Goal: Task Accomplishment & Management: Use online tool/utility

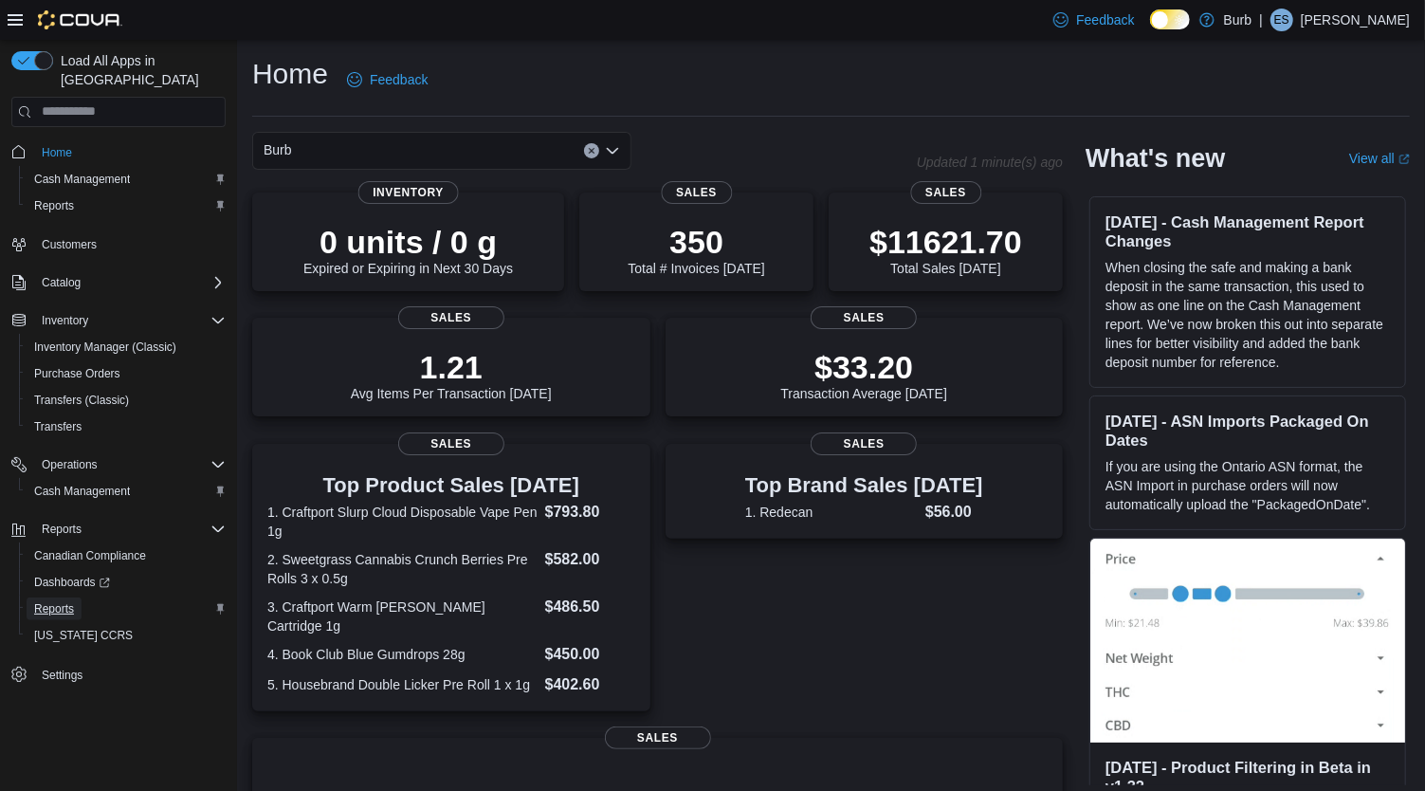
click at [56, 601] on span "Reports" at bounding box center [54, 608] width 40 height 15
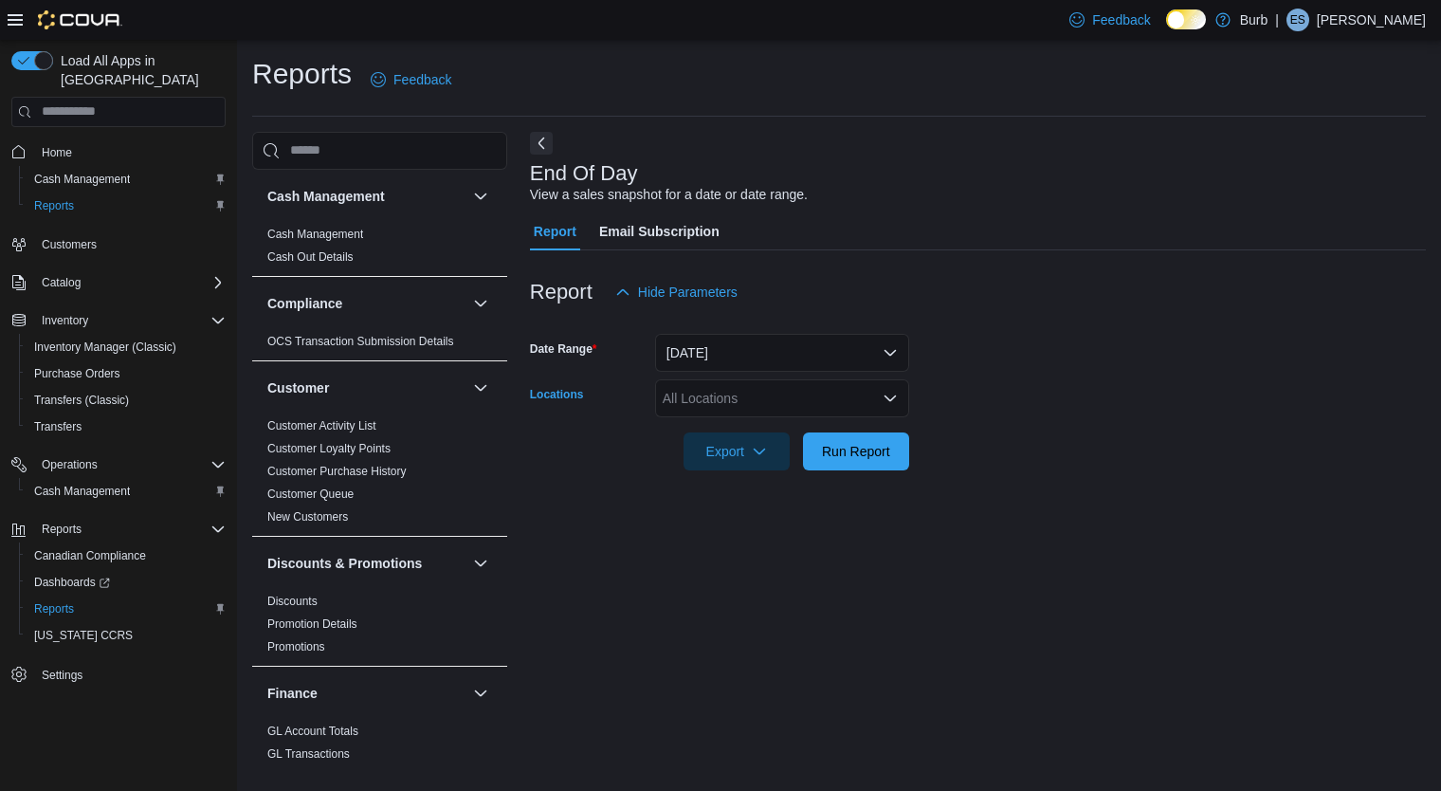
click at [892, 405] on icon "Open list of options" at bounding box center [890, 398] width 15 height 15
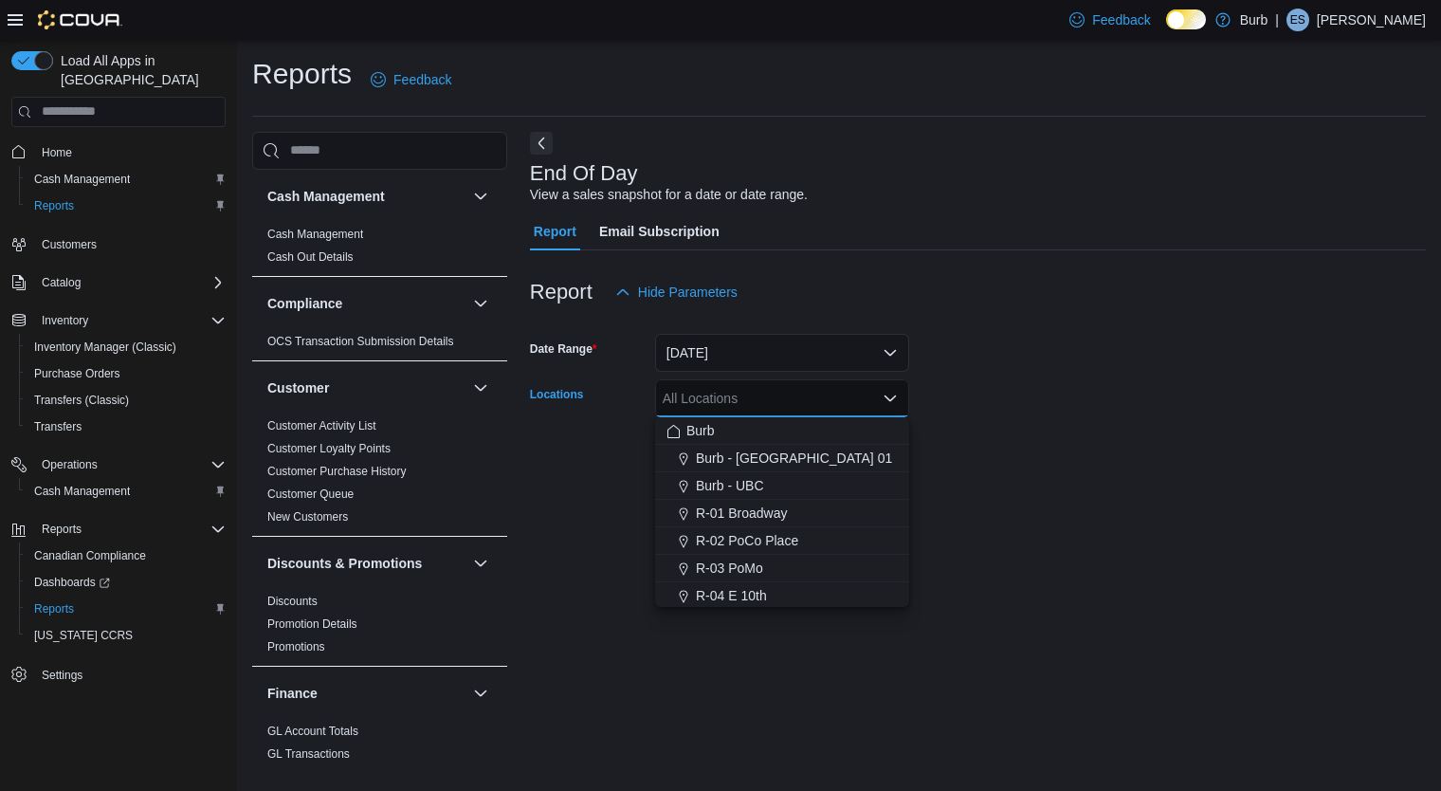
click at [820, 579] on button "R-03 PoMo" at bounding box center [782, 568] width 254 height 27
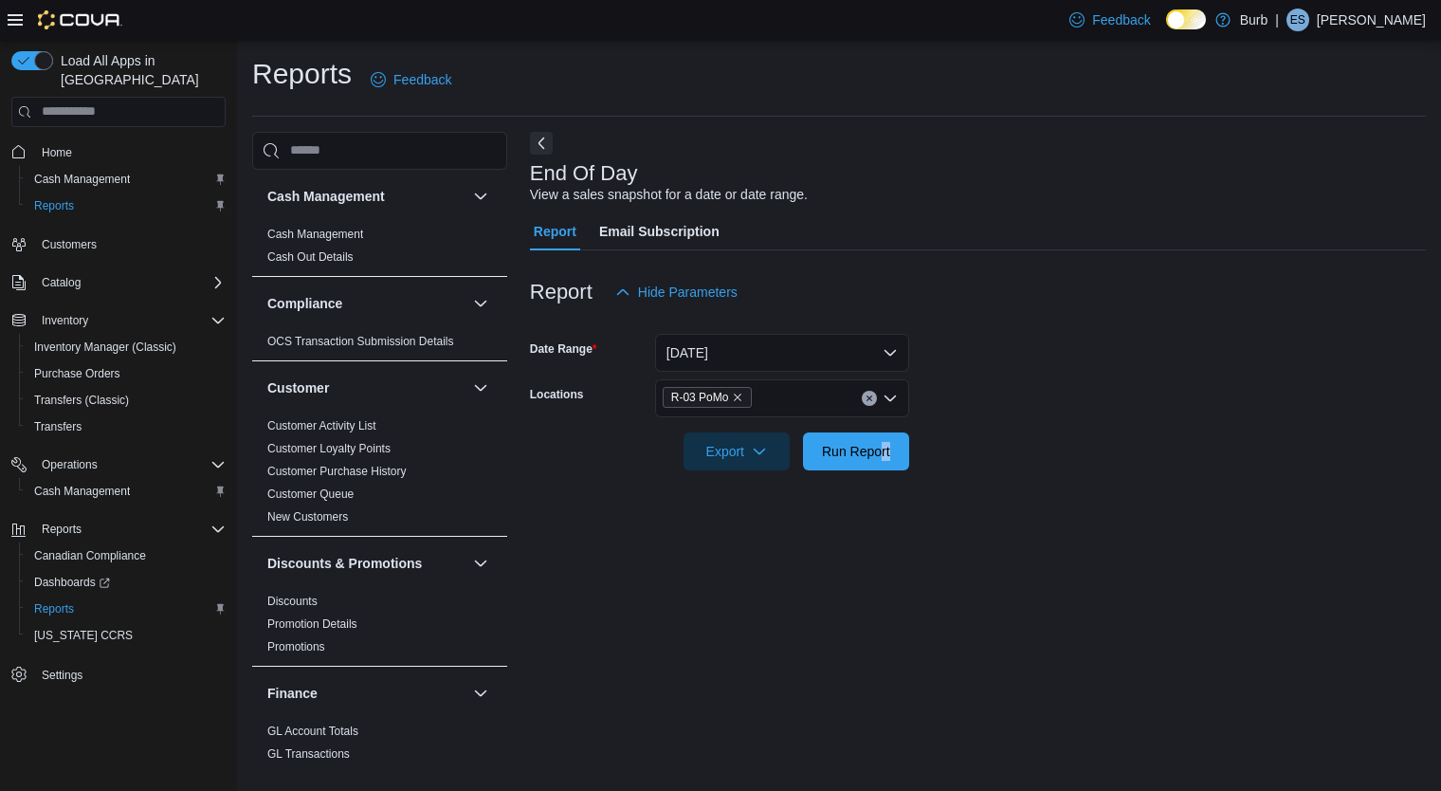
drag, startPoint x: 1114, startPoint y: 485, endPoint x: 881, endPoint y: 441, distance: 237.5
click at [881, 441] on div "Report Hide Parameters Date Range [DATE] Locations R-03 PoMo Export Run Report" at bounding box center [978, 371] width 896 height 243
click at [881, 441] on span "Run Report" at bounding box center [855, 451] width 83 height 38
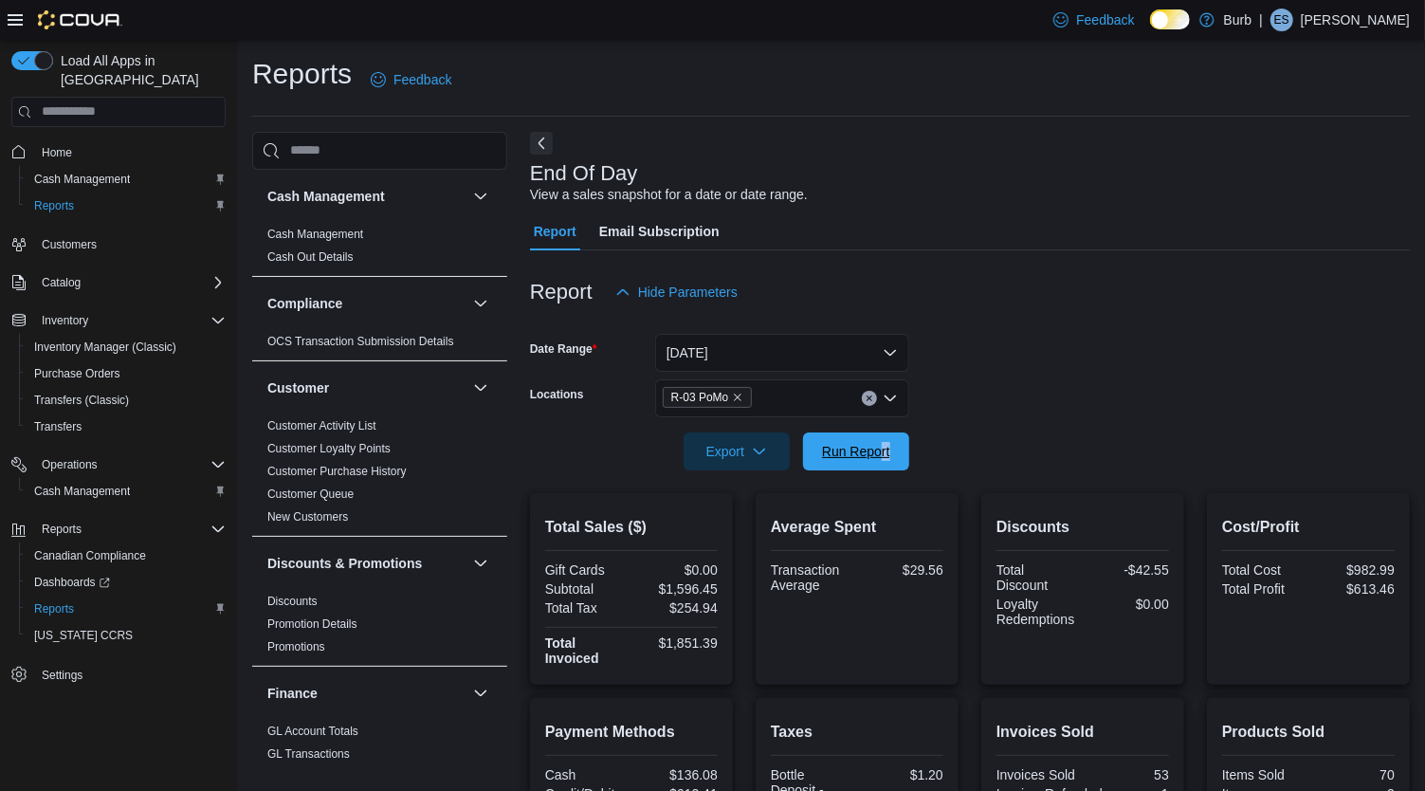
click at [844, 449] on span "Run Report" at bounding box center [856, 451] width 68 height 19
click at [868, 400] on icon "Clear input" at bounding box center [870, 398] width 8 height 8
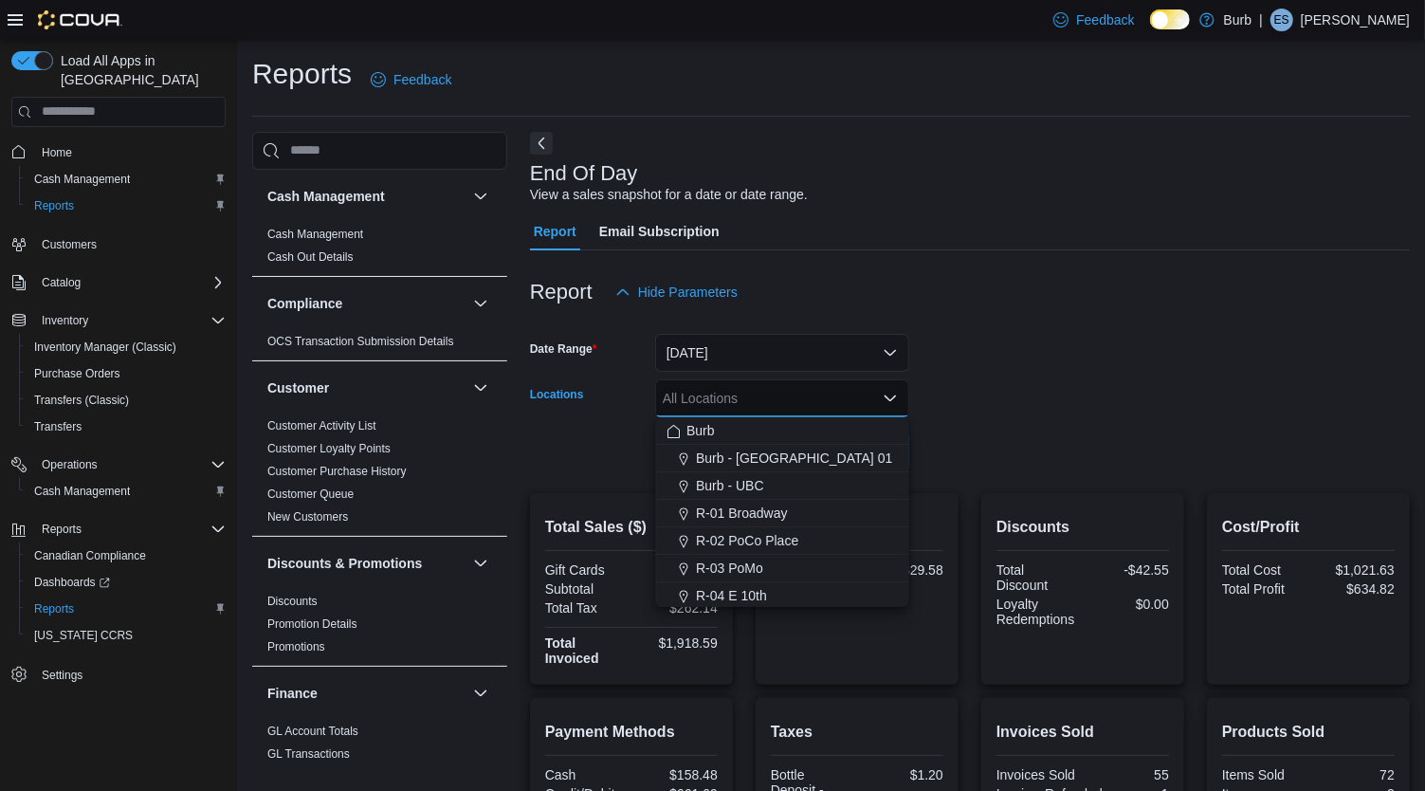
click at [797, 543] on span "R-02 PoCo Place" at bounding box center [747, 540] width 102 height 19
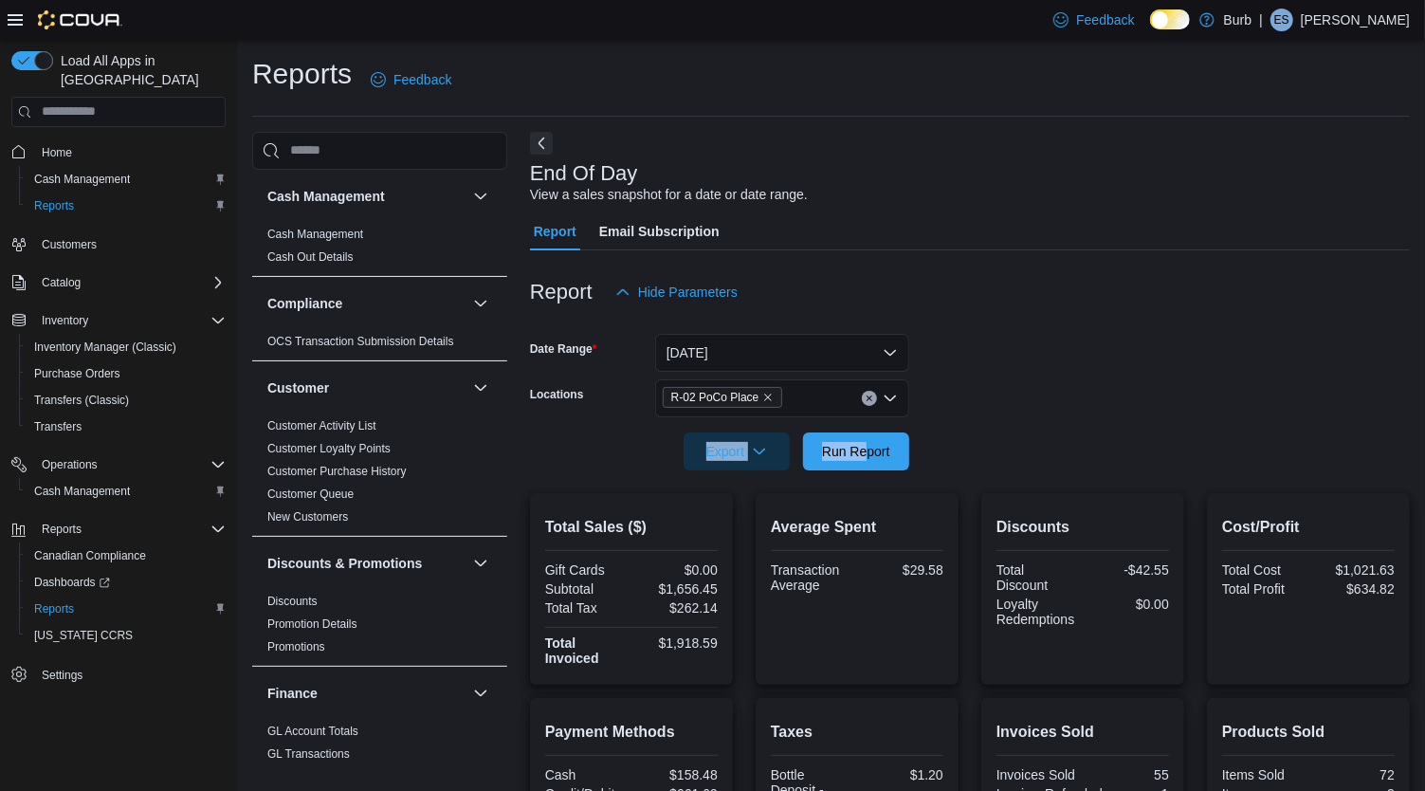
drag, startPoint x: 1043, startPoint y: 383, endPoint x: 868, endPoint y: 457, distance: 189.5
click at [868, 457] on form "Date Range [DATE] Locations R-02 PoCo Place Export Run Report" at bounding box center [970, 390] width 880 height 159
click at [868, 457] on span "Run Report" at bounding box center [856, 451] width 68 height 19
click at [874, 390] on div "R-02 PoCo Place" at bounding box center [782, 398] width 254 height 38
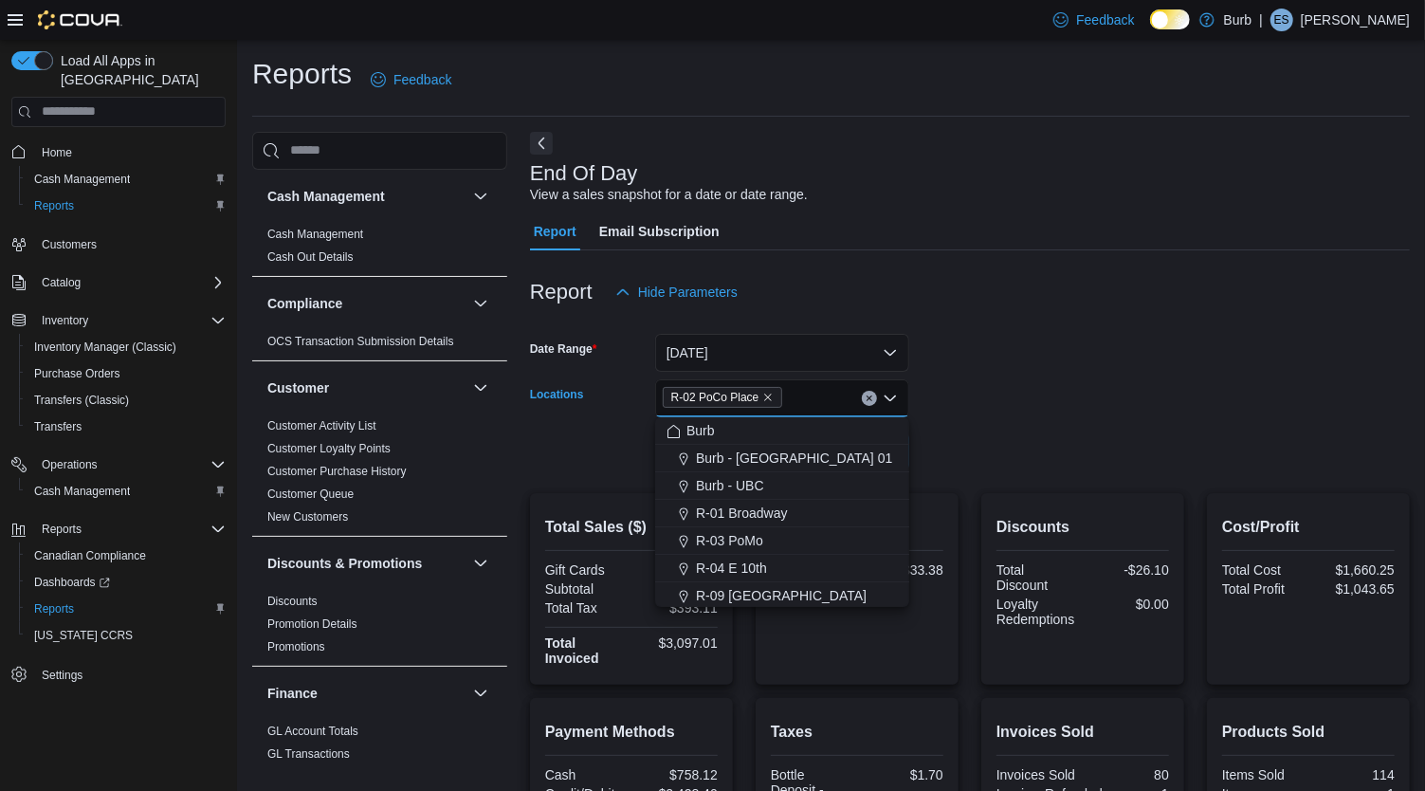
click at [870, 400] on icon "Clear input" at bounding box center [869, 397] width 5 height 5
click at [767, 566] on div "R-03 PoMo" at bounding box center [782, 567] width 231 height 19
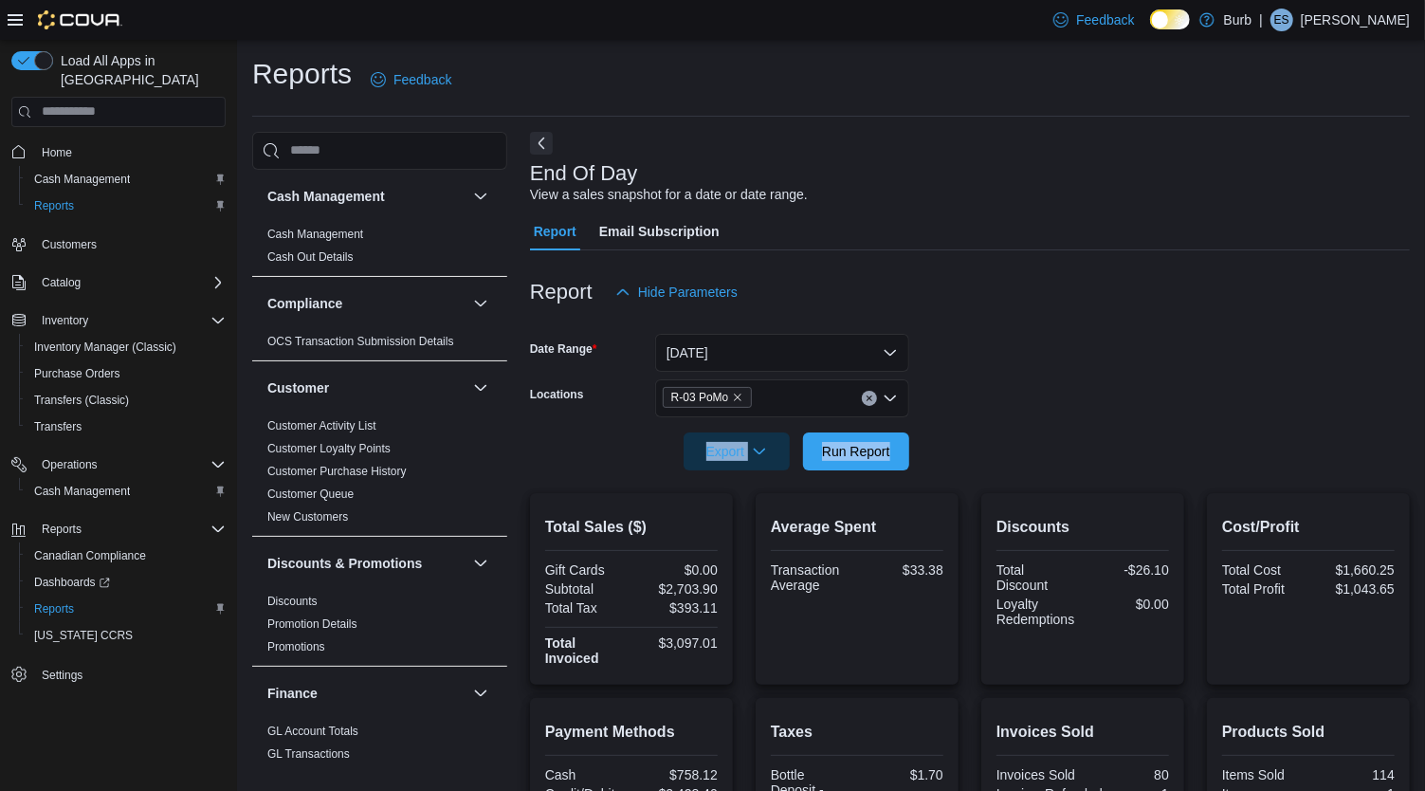
drag, startPoint x: 941, startPoint y: 430, endPoint x: 896, endPoint y: 448, distance: 48.1
click at [896, 448] on form "Date Range [DATE] Locations R-03 PoMo Export Run Report" at bounding box center [970, 390] width 880 height 159
click at [896, 448] on span "Run Report" at bounding box center [855, 451] width 83 height 38
click at [848, 461] on span "Run Report" at bounding box center [855, 451] width 83 height 38
